Goal: Information Seeking & Learning: Learn about a topic

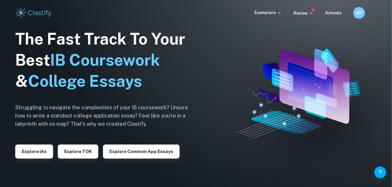
click at [277, 36] on img at bounding box center [196, 93] width 392 height 187
click at [30, 153] on button "Explore IAs" at bounding box center [34, 152] width 38 height 14
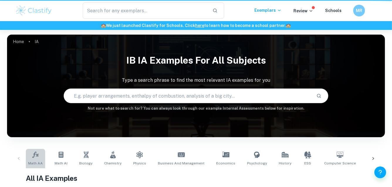
click at [30, 153] on link "Math AA" at bounding box center [35, 158] width 19 height 19
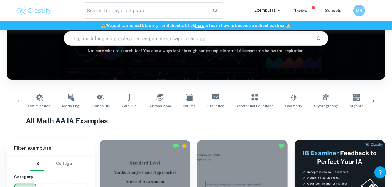
scroll to position [163, 0]
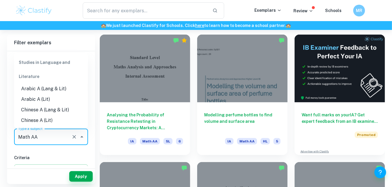
drag, startPoint x: 50, startPoint y: 129, endPoint x: 45, endPoint y: 137, distance: 9.5
click at [45, 137] on input "Math AA" at bounding box center [43, 137] width 52 height 11
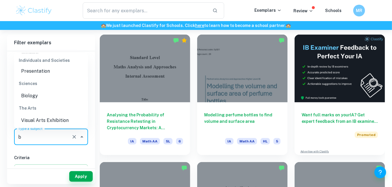
scroll to position [0, 0]
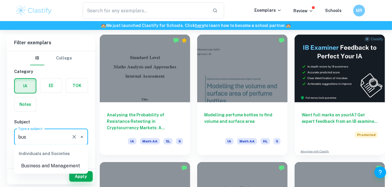
click at [49, 168] on li "Business and Management" at bounding box center [51, 166] width 74 height 11
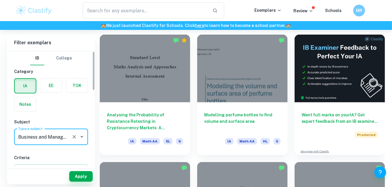
scroll to position [91, 0]
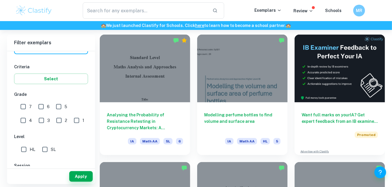
type input "Business and Management"
click at [22, 102] on input "7" at bounding box center [23, 107] width 12 height 12
checkbox input "true"
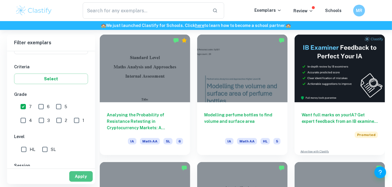
click at [87, 177] on button "Apply" at bounding box center [80, 176] width 23 height 11
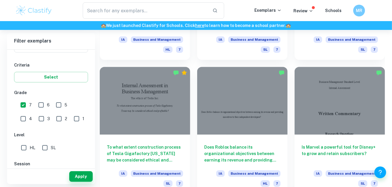
scroll to position [1204, 0]
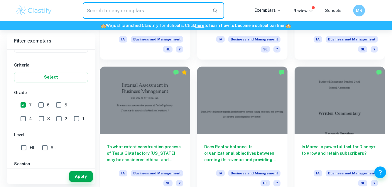
click at [172, 17] on input "text" at bounding box center [145, 10] width 125 height 16
type input "starbucks"
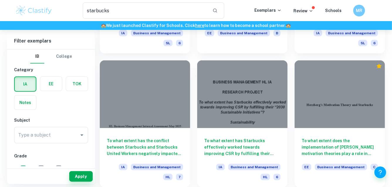
scroll to position [272, 0]
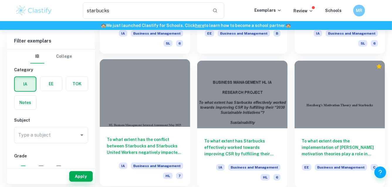
click at [141, 122] on div at bounding box center [145, 93] width 90 height 68
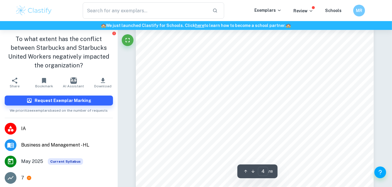
scroll to position [990, 0]
drag, startPoint x: 202, startPoint y: 120, endPoint x: 235, endPoint y: 119, distance: 33.5
click at [235, 119] on span "The conflict between Starbucks and SWU has significantly affected the company9s" at bounding box center [255, 118] width 154 height 5
click at [224, 100] on div "Financial Analysis Starbucks9s previous annual report 2023 shows the company ha…" at bounding box center [255, 171] width 238 height 308
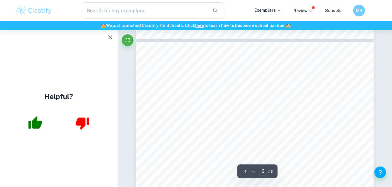
scroll to position [1276, 0]
drag, startPoint x: 215, startPoint y: 72, endPoint x: 277, endPoint y: 65, distance: 62.3
drag, startPoint x: 266, startPoint y: 74, endPoint x: 203, endPoint y: 74, distance: 63.1
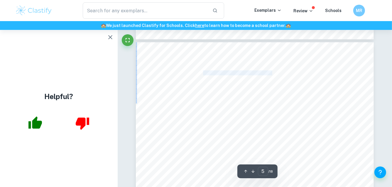
click at [203, 74] on span "Figure 2 (Starbucks9 stock value from [US_STATE] Post)" at bounding box center [217, 73] width 107 height 5
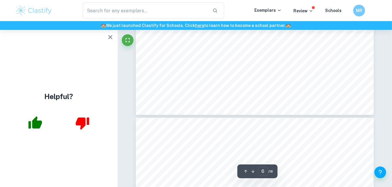
scroll to position [1821, 0]
drag, startPoint x: 199, startPoint y: 65, endPoint x: 246, endPoint y: 63, distance: 46.7
click at [246, 63] on span "Retained revenue before boycott = $9.374B" at bounding box center [207, 64] width 82 height 5
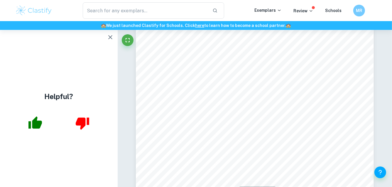
scroll to position [2842, 0]
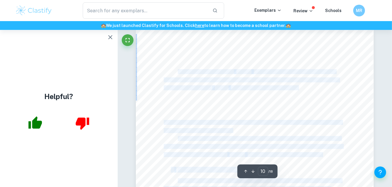
drag, startPoint x: 178, startPoint y: 72, endPoint x: 346, endPoint y: 90, distance: 169.1
click at [346, 90] on div "2. Impact on Employee relations and safety This external conflict has also chan…" at bounding box center [255, 184] width 238 height 308
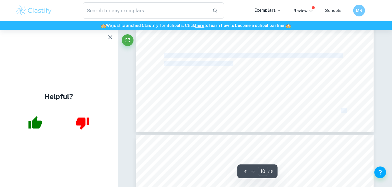
scroll to position [3004, 0]
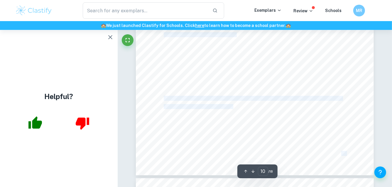
click at [296, 129] on div "2. Impact on Employee relations and safety This external conflict has also chan…" at bounding box center [255, 22] width 238 height 308
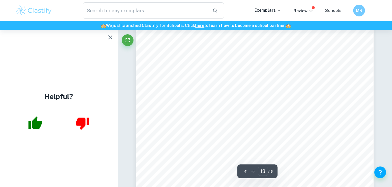
scroll to position [3764, 0]
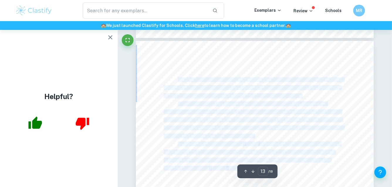
click at [179, 78] on span "Starbucks and SWU taking legal actions to reevaluate their relationship demonst…" at bounding box center [261, 79] width 166 height 5
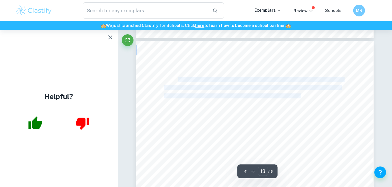
drag, startPoint x: 179, startPoint y: 78, endPoint x: 296, endPoint y: 95, distance: 118.9
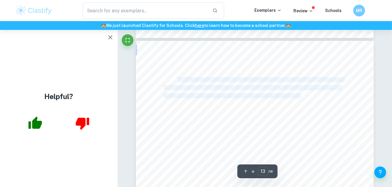
drag, startPoint x: 301, startPoint y: 95, endPoint x: 178, endPoint y: 77, distance: 124.2
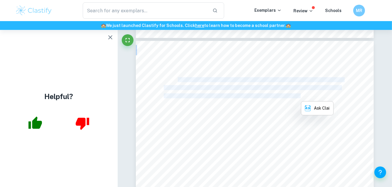
click at [178, 77] on span "Starbucks and SWU taking legal actions to reevaluate their relationship demonst…" at bounding box center [261, 79] width 166 height 5
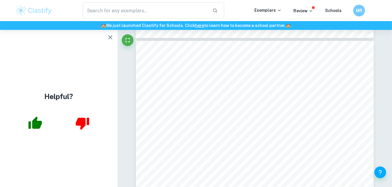
click at [178, 77] on span "Starbucks and SWU taking legal actions to reevaluate their relationship demonst…" at bounding box center [261, 79] width 166 height 5
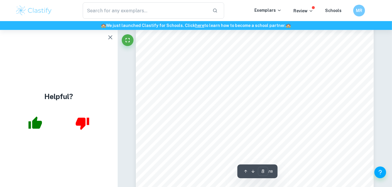
scroll to position [2329, 0]
drag, startPoint x: 228, startPoint y: 41, endPoint x: 318, endPoint y: 40, distance: 90.1
click at [318, 40] on div "After the boycott change, Starbucks9s quarterly NPM decreased from 13% to 11%. …" at bounding box center [255, 75] width 238 height 308
click at [285, 90] on div "After the boycott change, Starbucks9s quarterly NPM decreased from 13% to 11%. …" at bounding box center [255, 75] width 238 height 308
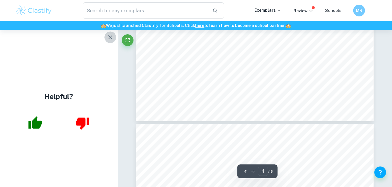
click at [114, 41] on button "button" at bounding box center [111, 37] width 12 height 12
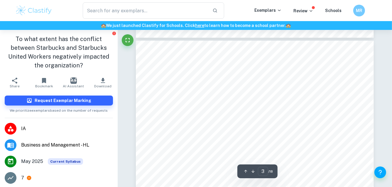
scroll to position [656, 0]
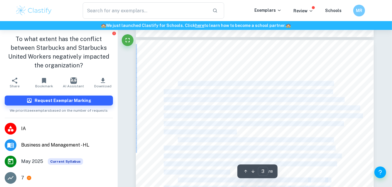
click at [179, 84] on span "Starbucks is an American multinational organization operating in the coffee mar…" at bounding box center [255, 84] width 155 height 5
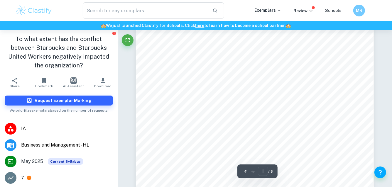
scroll to position [75, 0]
drag, startPoint x: 180, startPoint y: 102, endPoint x: 247, endPoint y: 102, distance: 67.2
click at [247, 102] on span "HL Business Management Internal Assessment [DATE]" at bounding box center [250, 100] width 145 height 6
click at [213, 73] on div "HL Business Management Internal Assessment [DATE] To what extent has the confli…" at bounding box center [255, 115] width 238 height 308
drag, startPoint x: 250, startPoint y: 101, endPoint x: 317, endPoint y: 101, distance: 67.2
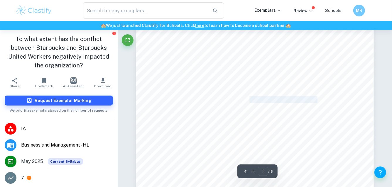
click at [317, 101] on span "HL Business Management Internal Assessment [DATE]" at bounding box center [250, 100] width 145 height 6
type input "18"
click at [145, 62] on div "<Translate from Chinese to English with DeepL.= DeepL , [URL][DOMAIN_NAME]. Acc…" at bounding box center [255, 58] width 238 height 308
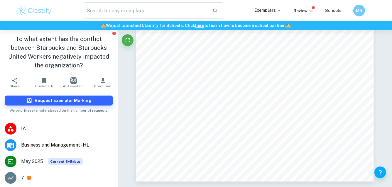
type input "starbucks"
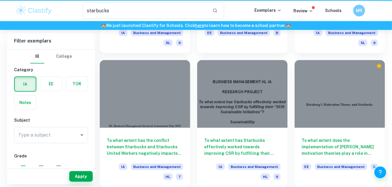
scroll to position [272, 0]
